Goal: Information Seeking & Learning: Find specific fact

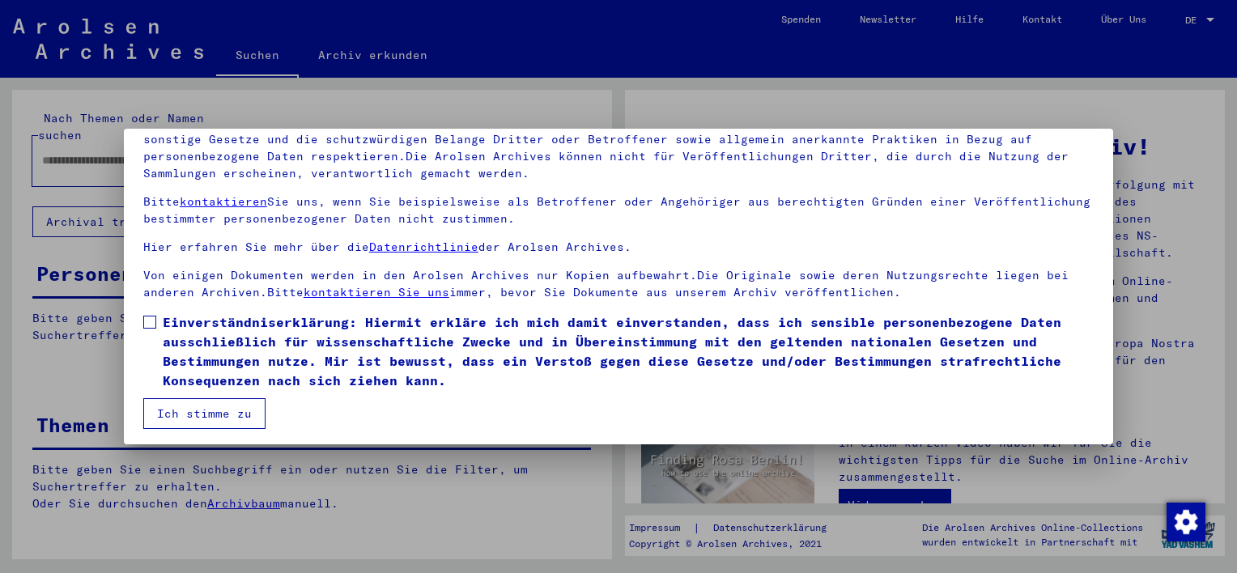
scroll to position [138, 0]
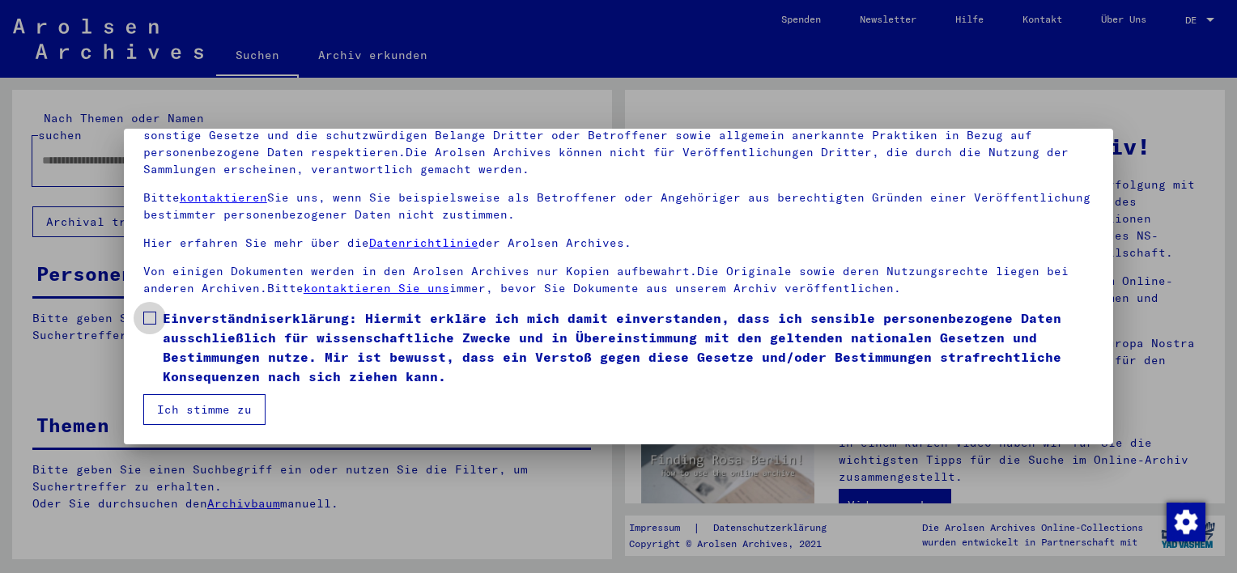
click at [146, 315] on span at bounding box center [149, 318] width 13 height 13
click at [184, 399] on button "Ich stimme zu" at bounding box center [204, 409] width 122 height 31
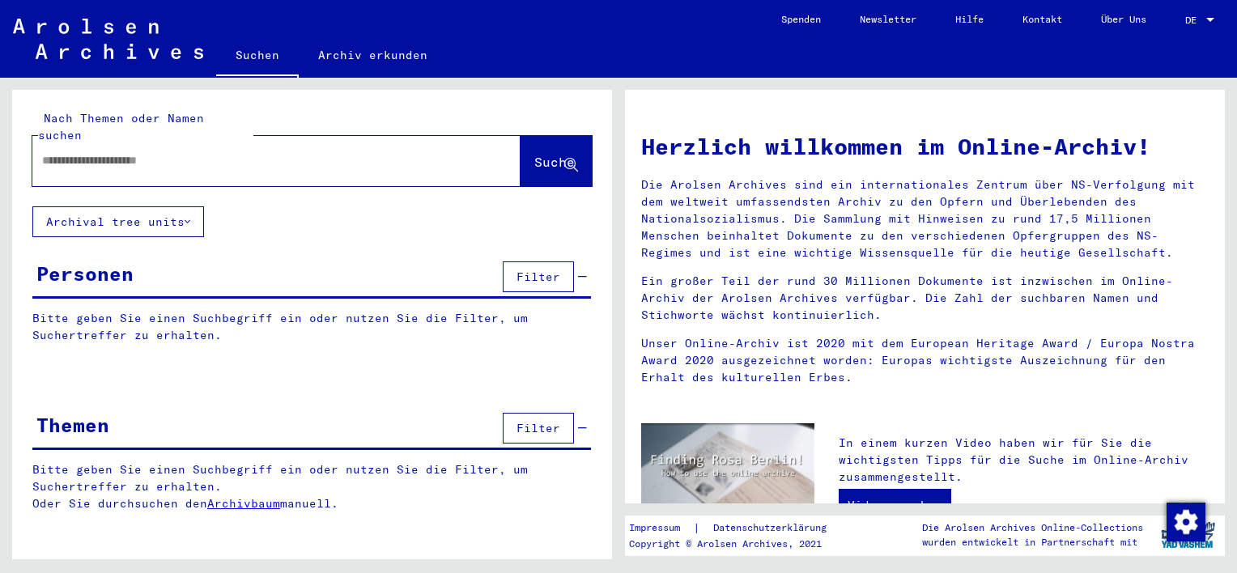
click at [41, 142] on div at bounding box center [251, 160] width 439 height 36
click at [43, 152] on input "text" at bounding box center [257, 160] width 430 height 17
type input "**********"
click at [534, 154] on span "Suche" at bounding box center [554, 162] width 40 height 16
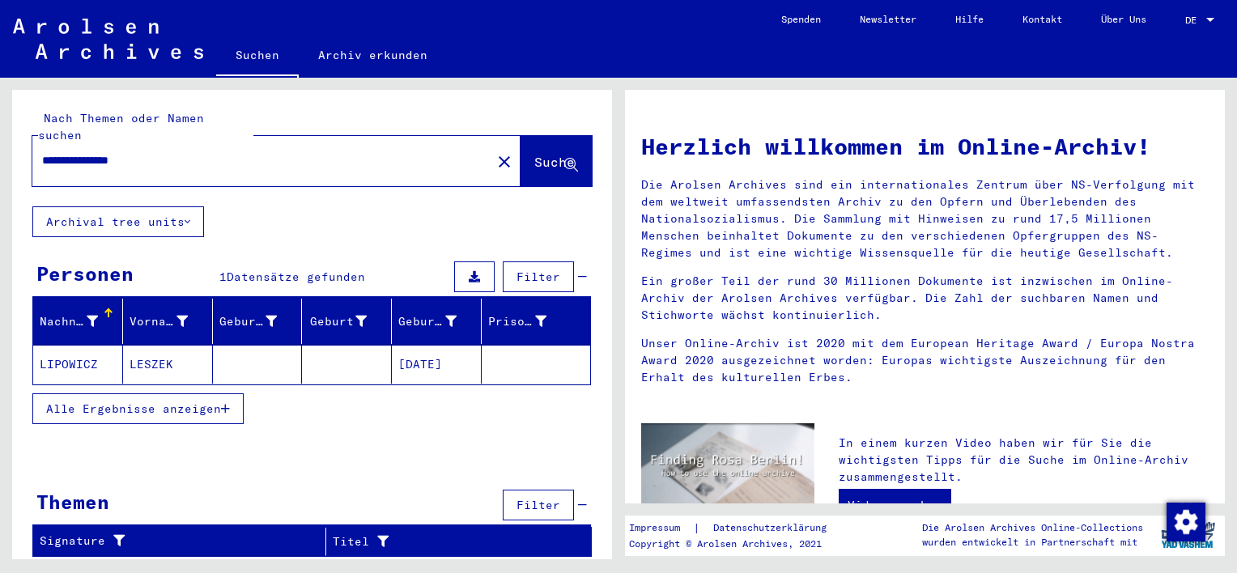
click at [82, 345] on mat-cell "LIPOWICZ" at bounding box center [78, 364] width 90 height 39
